Goal: Task Accomplishment & Management: Use online tool/utility

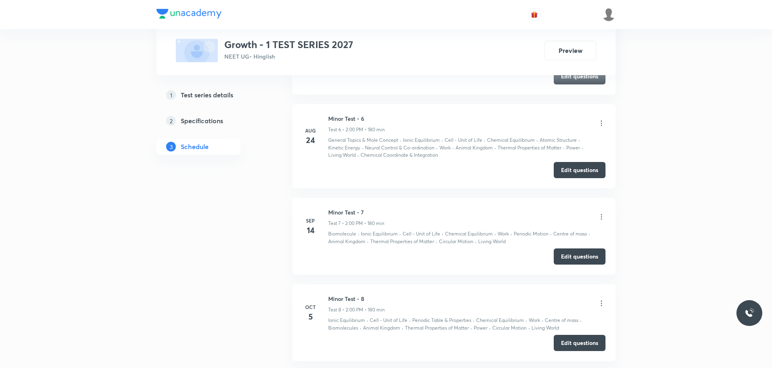
scroll to position [1096, 0]
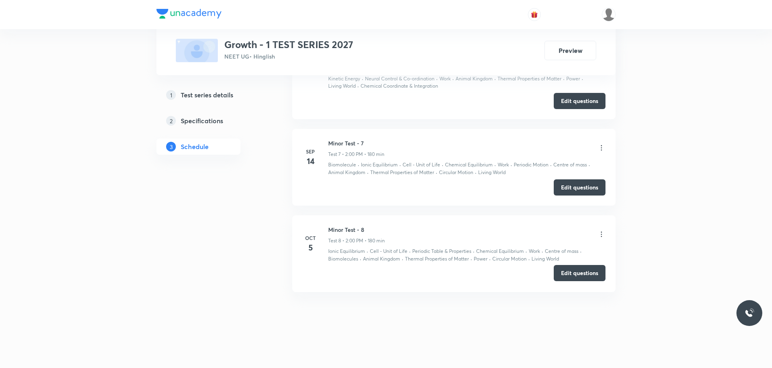
click at [599, 276] on button "Edit questions" at bounding box center [580, 273] width 52 height 16
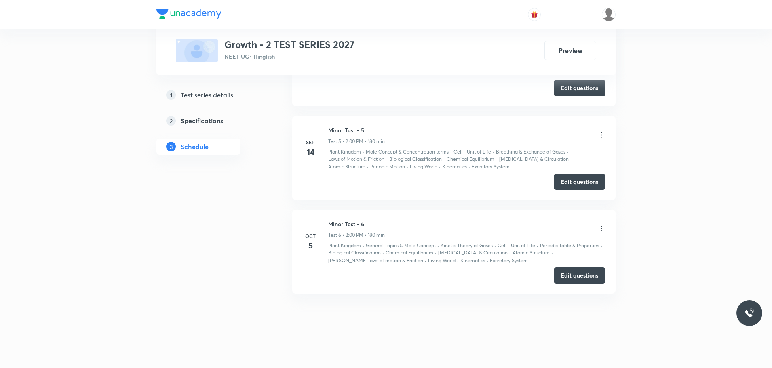
scroll to position [908, 0]
click at [580, 276] on button "Edit questions" at bounding box center [580, 273] width 52 height 16
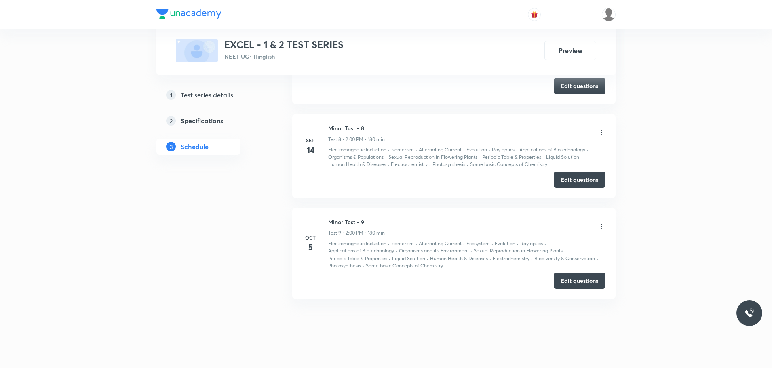
scroll to position [1212, 0]
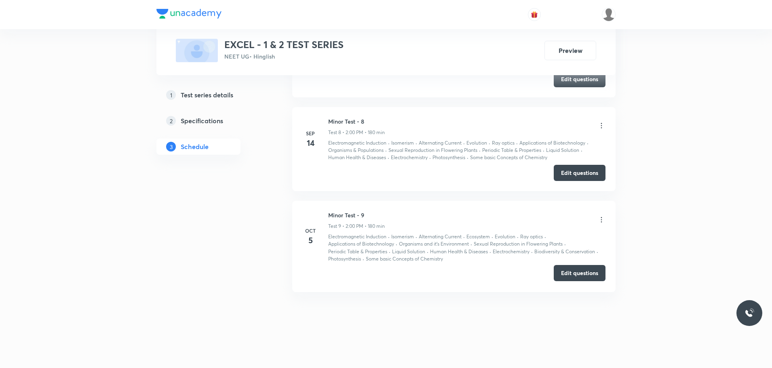
click at [597, 273] on button "Edit questions" at bounding box center [580, 273] width 52 height 16
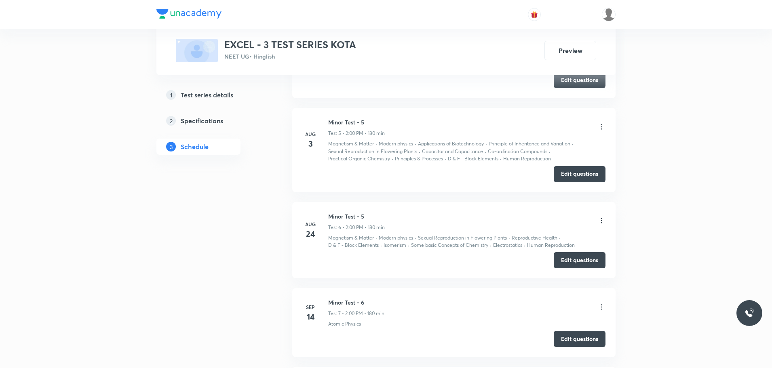
scroll to position [1066, 0]
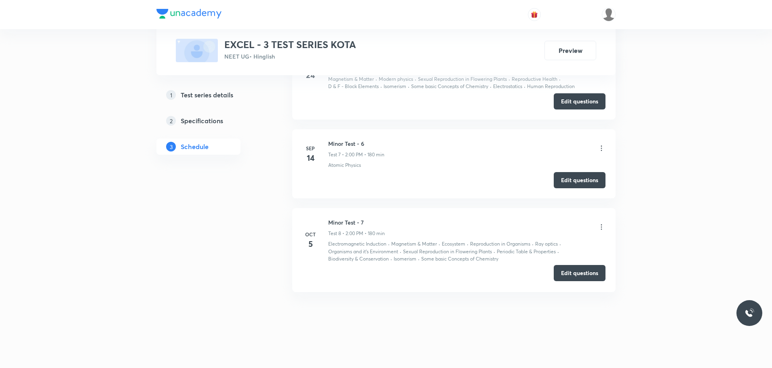
click at [572, 275] on button "Edit questions" at bounding box center [580, 273] width 52 height 16
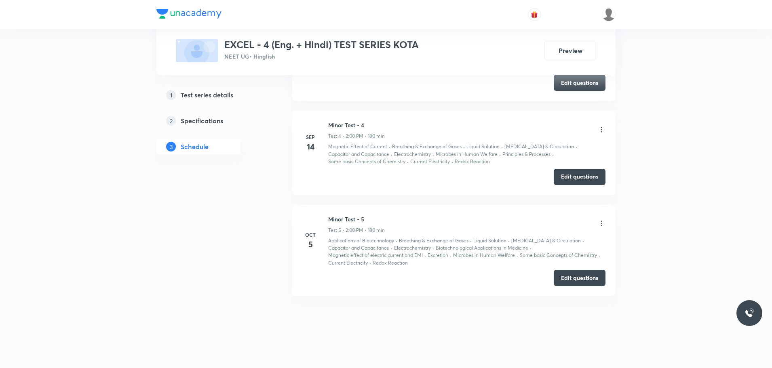
scroll to position [837, 0]
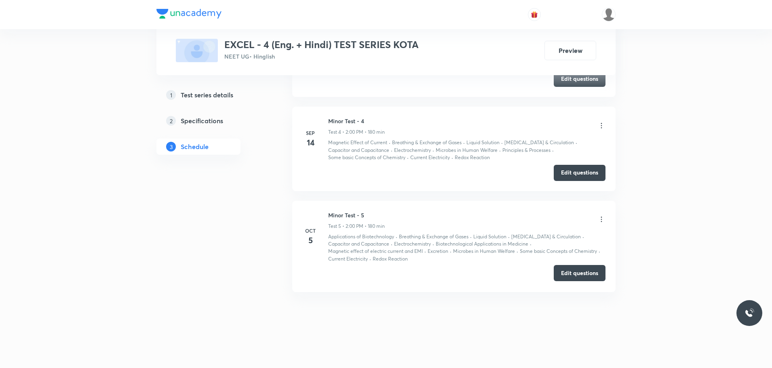
click at [589, 276] on button "Edit questions" at bounding box center [580, 273] width 52 height 16
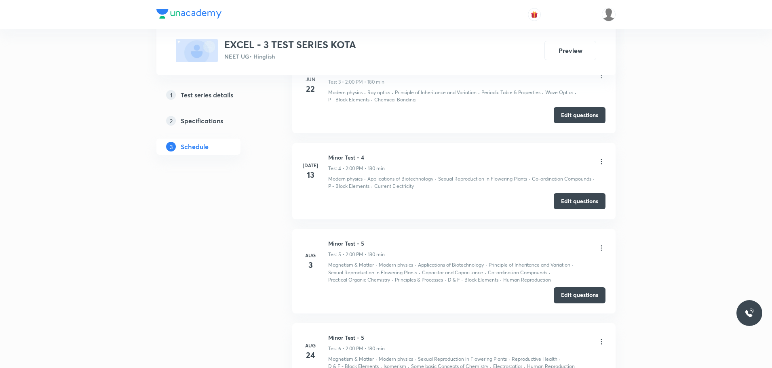
scroll to position [1066, 0]
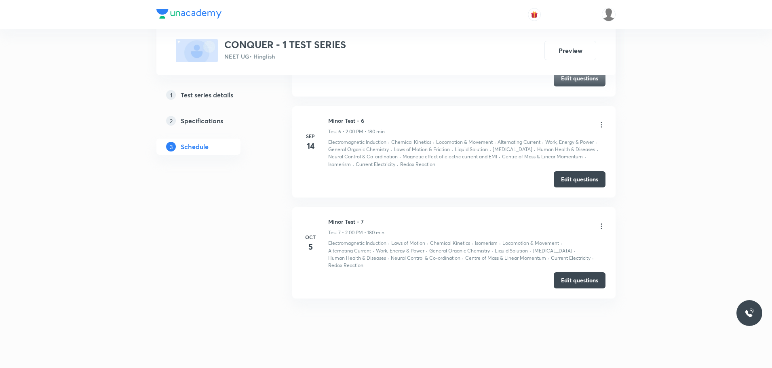
scroll to position [1039, 0]
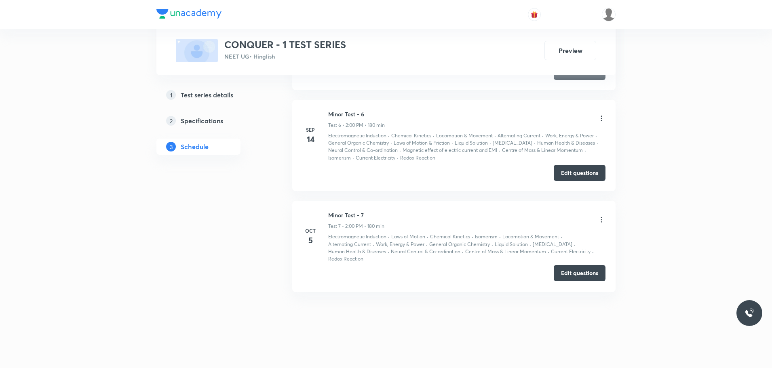
click at [578, 269] on button "Edit questions" at bounding box center [580, 273] width 52 height 16
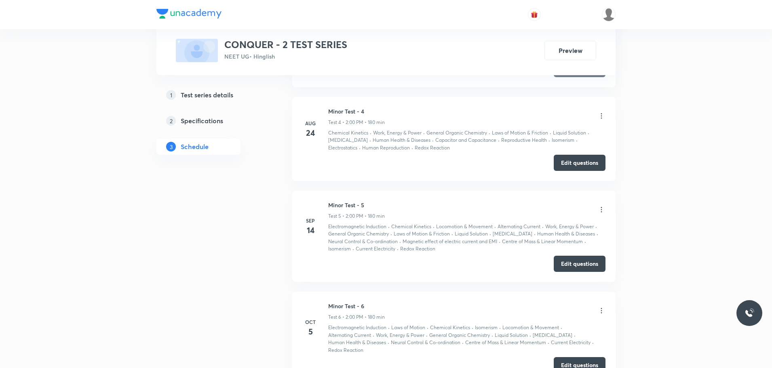
scroll to position [953, 0]
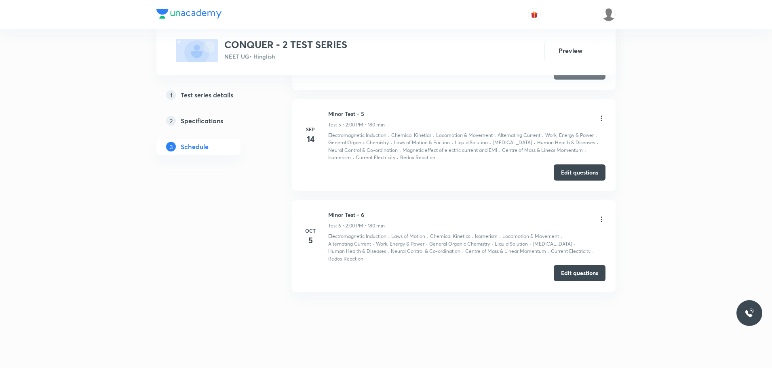
click at [568, 273] on button "Edit questions" at bounding box center [580, 273] width 52 height 16
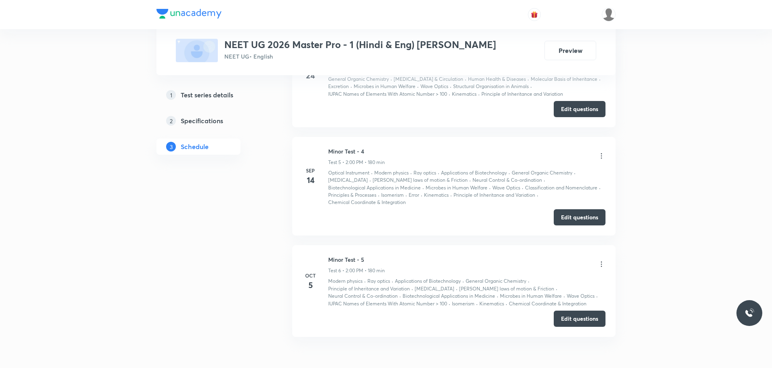
scroll to position [953, 0]
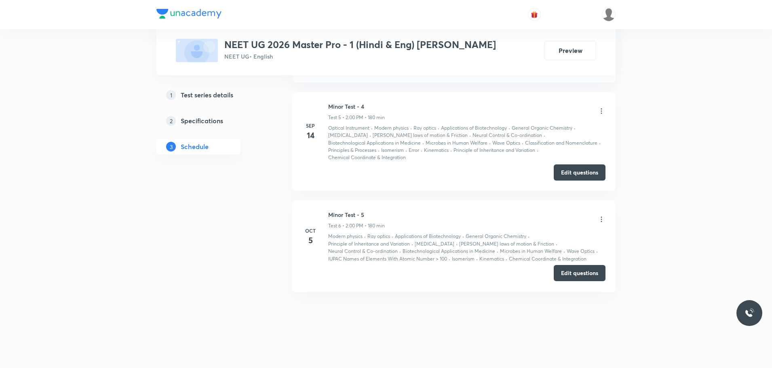
click at [584, 272] on button "Edit questions" at bounding box center [580, 273] width 52 height 16
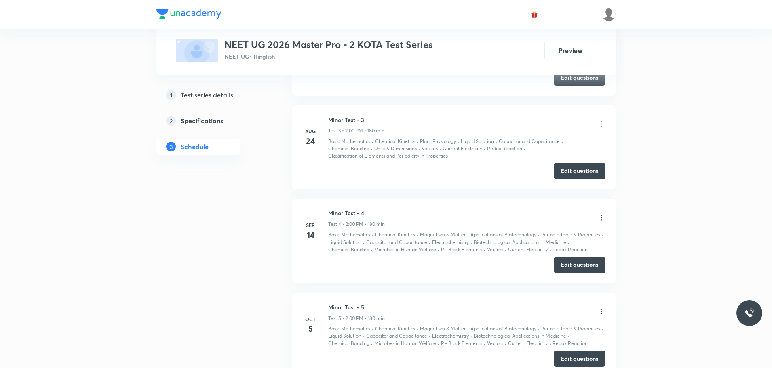
scroll to position [837, 0]
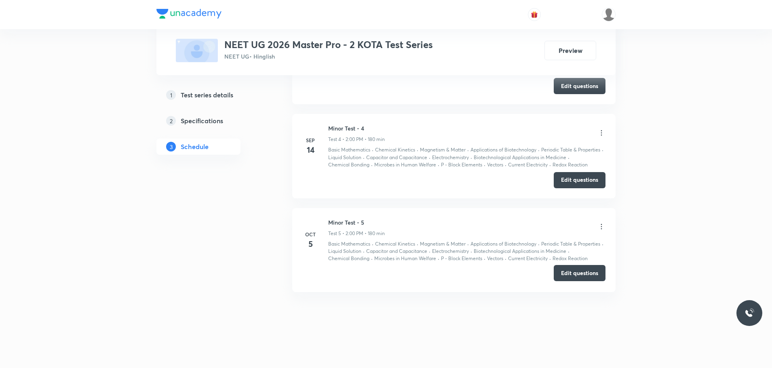
click at [574, 274] on button "Edit questions" at bounding box center [580, 273] width 52 height 16
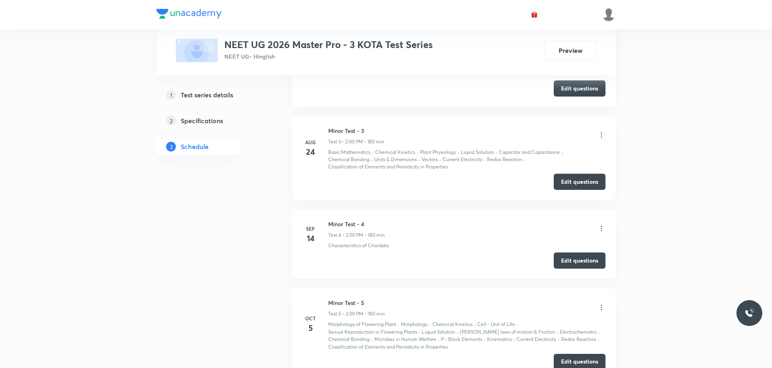
scroll to position [829, 0]
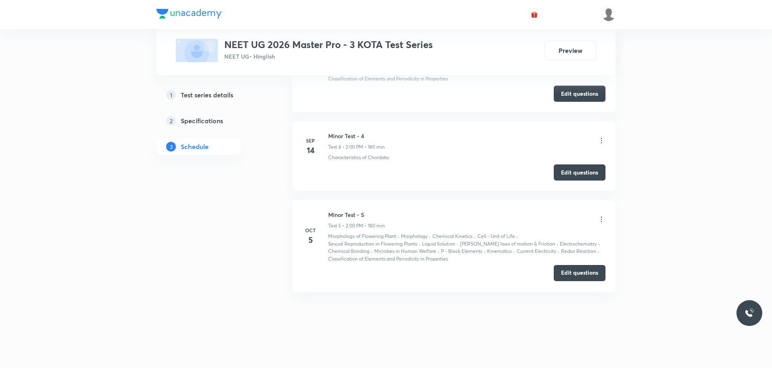
click at [590, 281] on div "Edit questions" at bounding box center [453, 274] width 303 height 16
click at [586, 277] on button "Edit questions" at bounding box center [580, 273] width 52 height 16
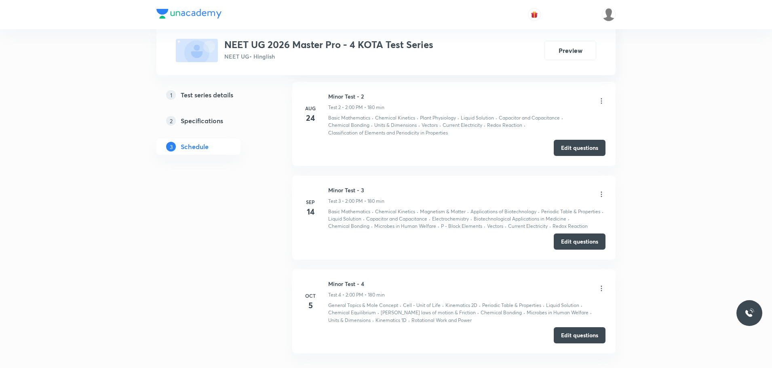
scroll to position [750, 0]
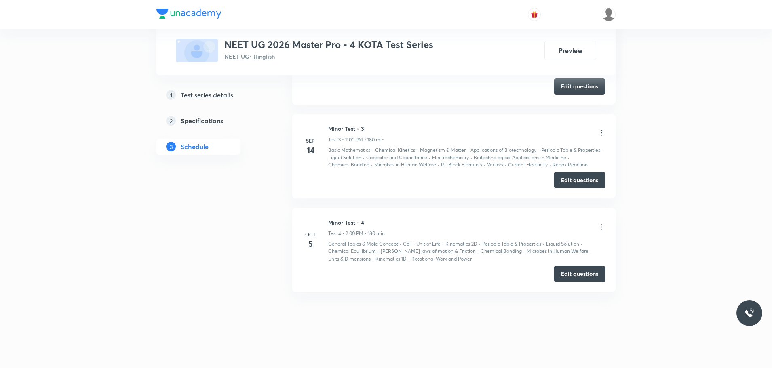
click at [569, 260] on div "General Topics & Mole Concept · Cell - Unit of Life · Kinematics 2D · Periodic …" at bounding box center [466, 252] width 277 height 22
click at [577, 280] on button "Edit questions" at bounding box center [580, 273] width 52 height 16
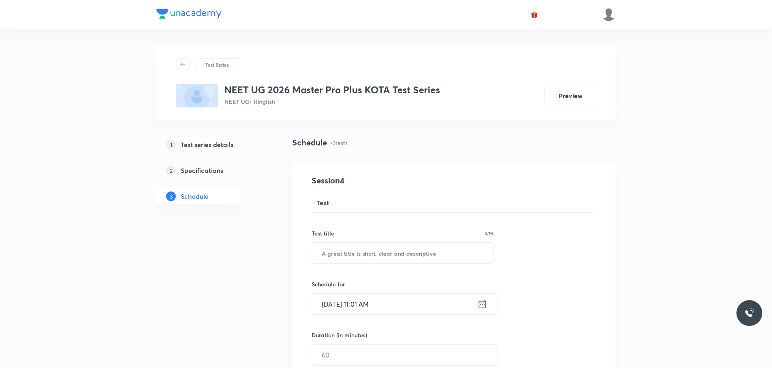
drag, startPoint x: 0, startPoint y: 0, endPoint x: 770, endPoint y: 34, distance: 771.1
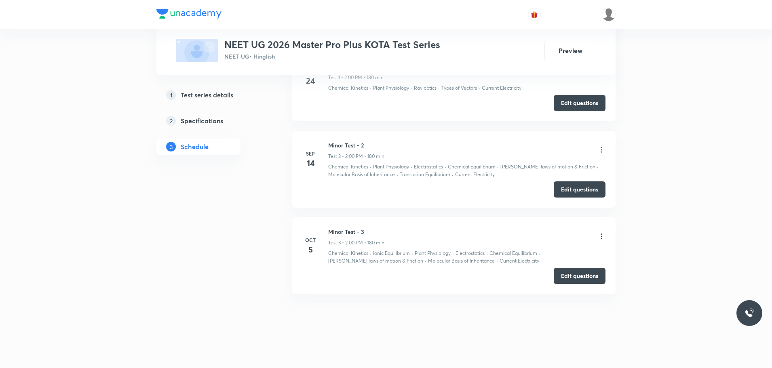
scroll to position [633, 0]
click at [578, 271] on button "Edit questions" at bounding box center [580, 274] width 52 height 16
